Goal: Information Seeking & Learning: Compare options

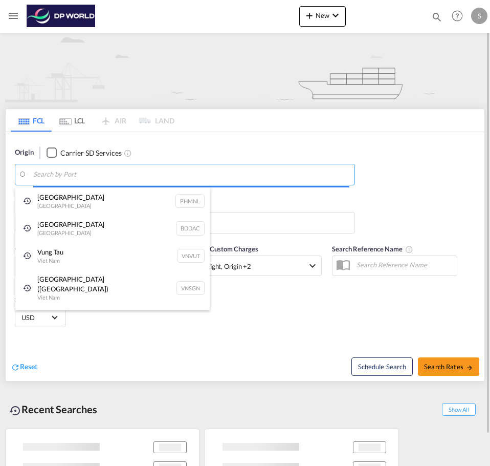
click at [75, 175] on body "Analytics Dashboard Rate Search Enquiries Quotes My Rate Files My Company" at bounding box center [245, 233] width 490 height 466
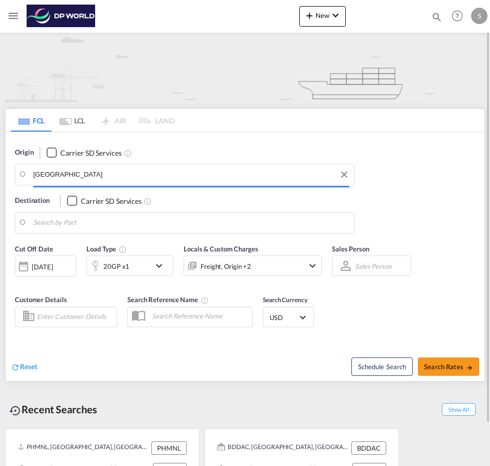
click at [92, 170] on body "Analytics Dashboard Rate Search Enquiries Quotes My Rate Files My Company" at bounding box center [245, 233] width 490 height 466
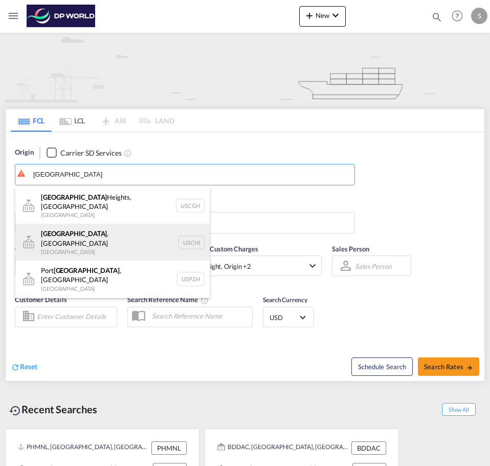
click at [69, 236] on div "[GEOGRAPHIC_DATA] , IL United States USCHI" at bounding box center [112, 242] width 195 height 37
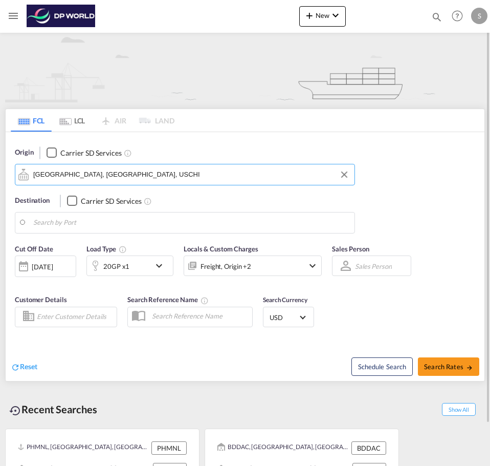
click at [69, 221] on body "Analytics Dashboard Rate Search Enquiries Quotes My Rate Files My Company" at bounding box center [245, 233] width 490 height 466
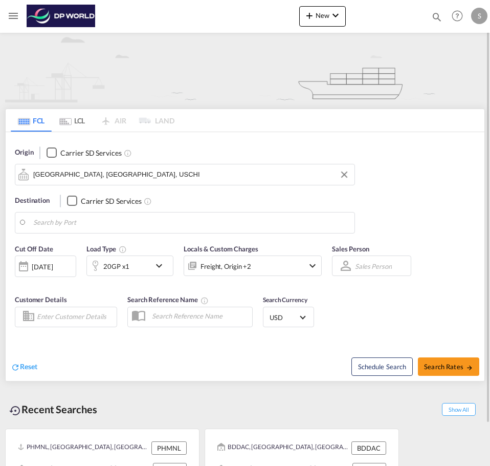
click at [158, 159] on div "Origin Carrier SD Services [GEOGRAPHIC_DATA], IL, USCHI" at bounding box center [185, 166] width 340 height 38
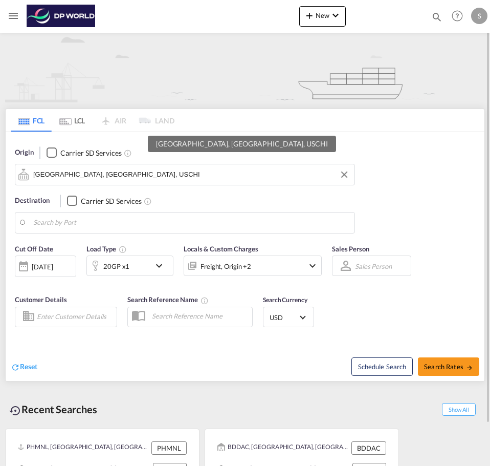
click at [150, 173] on input "[GEOGRAPHIC_DATA], [GEOGRAPHIC_DATA], USCHI" at bounding box center [191, 174] width 316 height 15
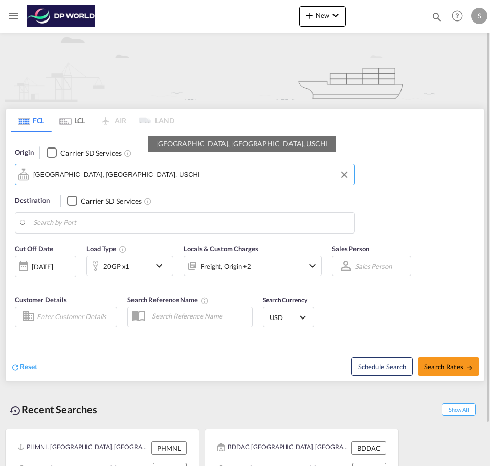
click at [150, 173] on input "[GEOGRAPHIC_DATA], [GEOGRAPHIC_DATA], USCHI" at bounding box center [191, 174] width 316 height 15
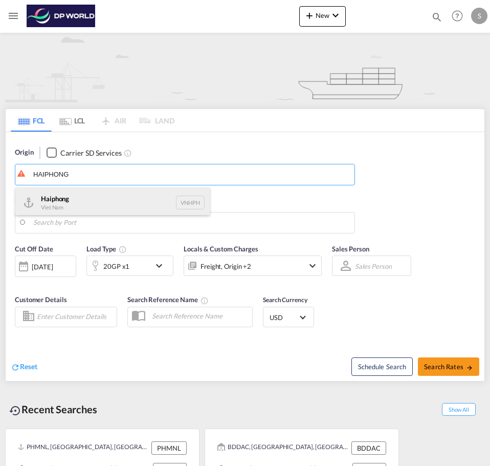
click at [89, 190] on div "Haiphong Viet Nam VNHPH" at bounding box center [112, 202] width 195 height 31
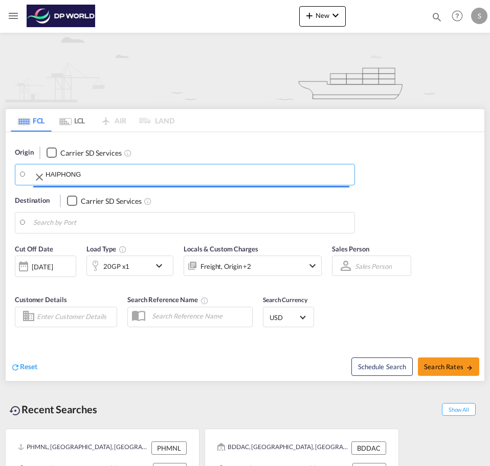
type input "Haiphong, VNHPH"
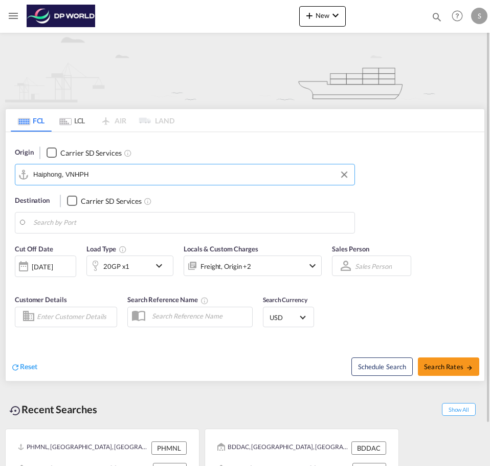
click at [71, 221] on body "Analytics Dashboard Rate Search Enquiries Quotes My Rate Files My Company" at bounding box center [245, 233] width 490 height 466
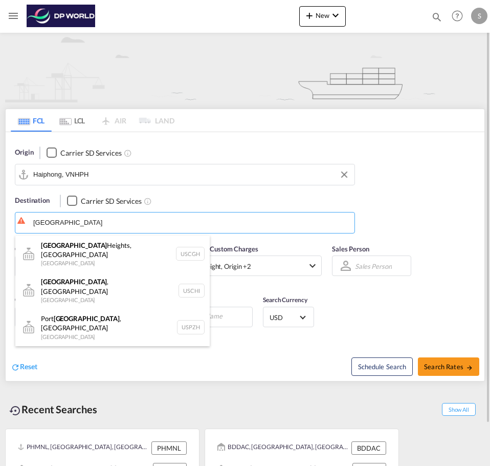
click at [105, 272] on div "[GEOGRAPHIC_DATA] , [GEOGRAPHIC_DATA] [GEOGRAPHIC_DATA] [GEOGRAPHIC_DATA]" at bounding box center [112, 290] width 195 height 37
type input "[GEOGRAPHIC_DATA], [GEOGRAPHIC_DATA], USCHI"
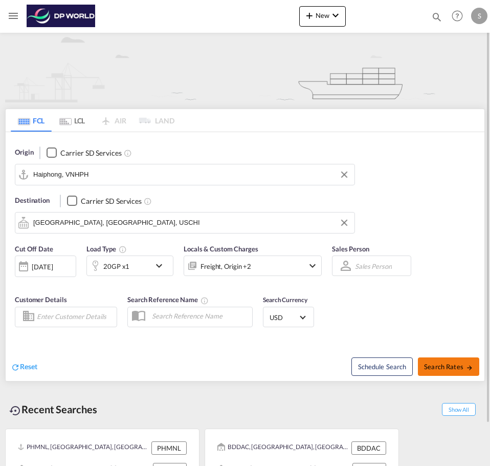
click at [464, 370] on span "Search Rates" at bounding box center [448, 366] width 49 height 8
type input "VNHPH to USCHI / [DATE]"
